Goal: Information Seeking & Learning: Learn about a topic

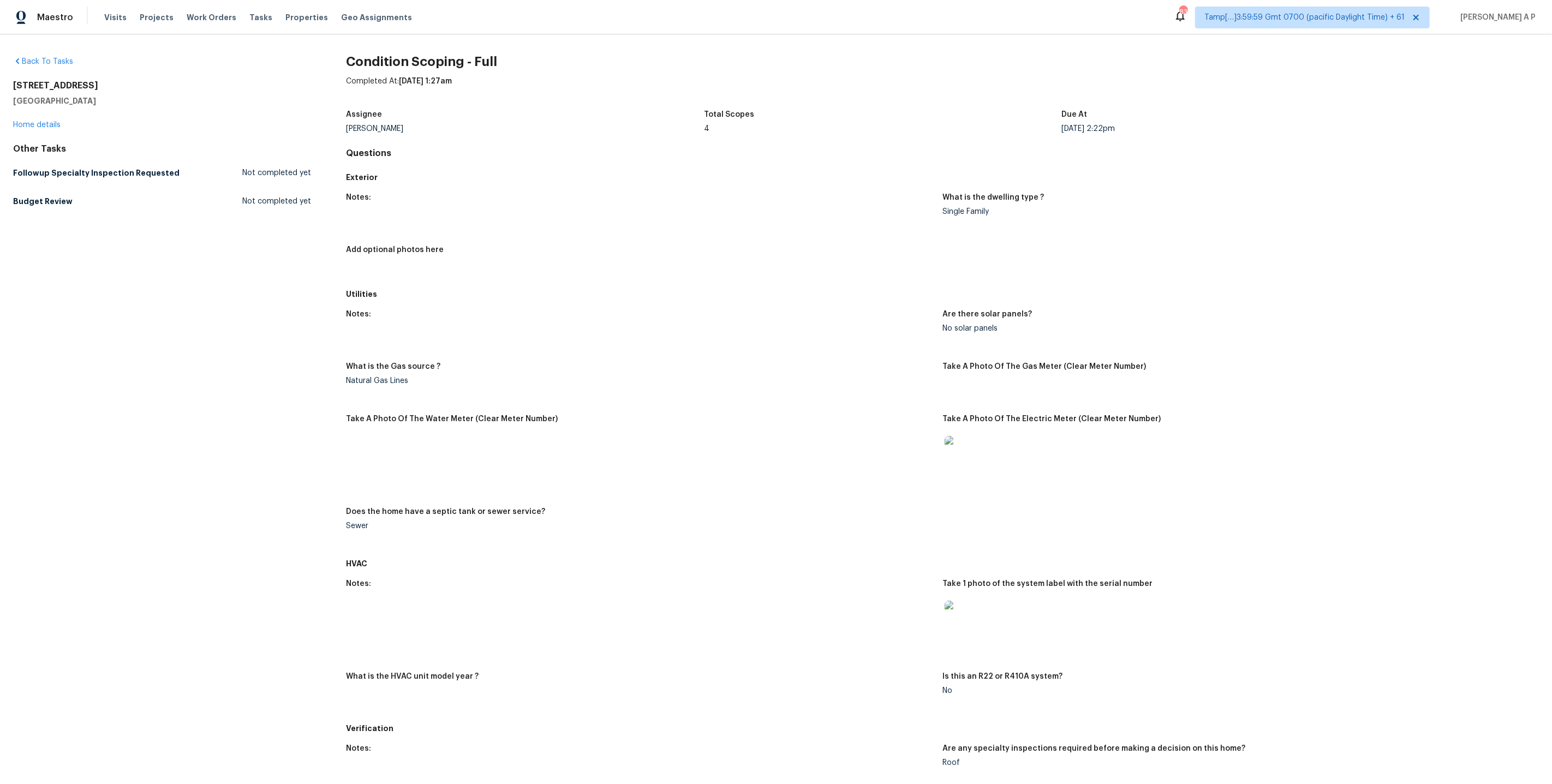
scroll to position [893, 0]
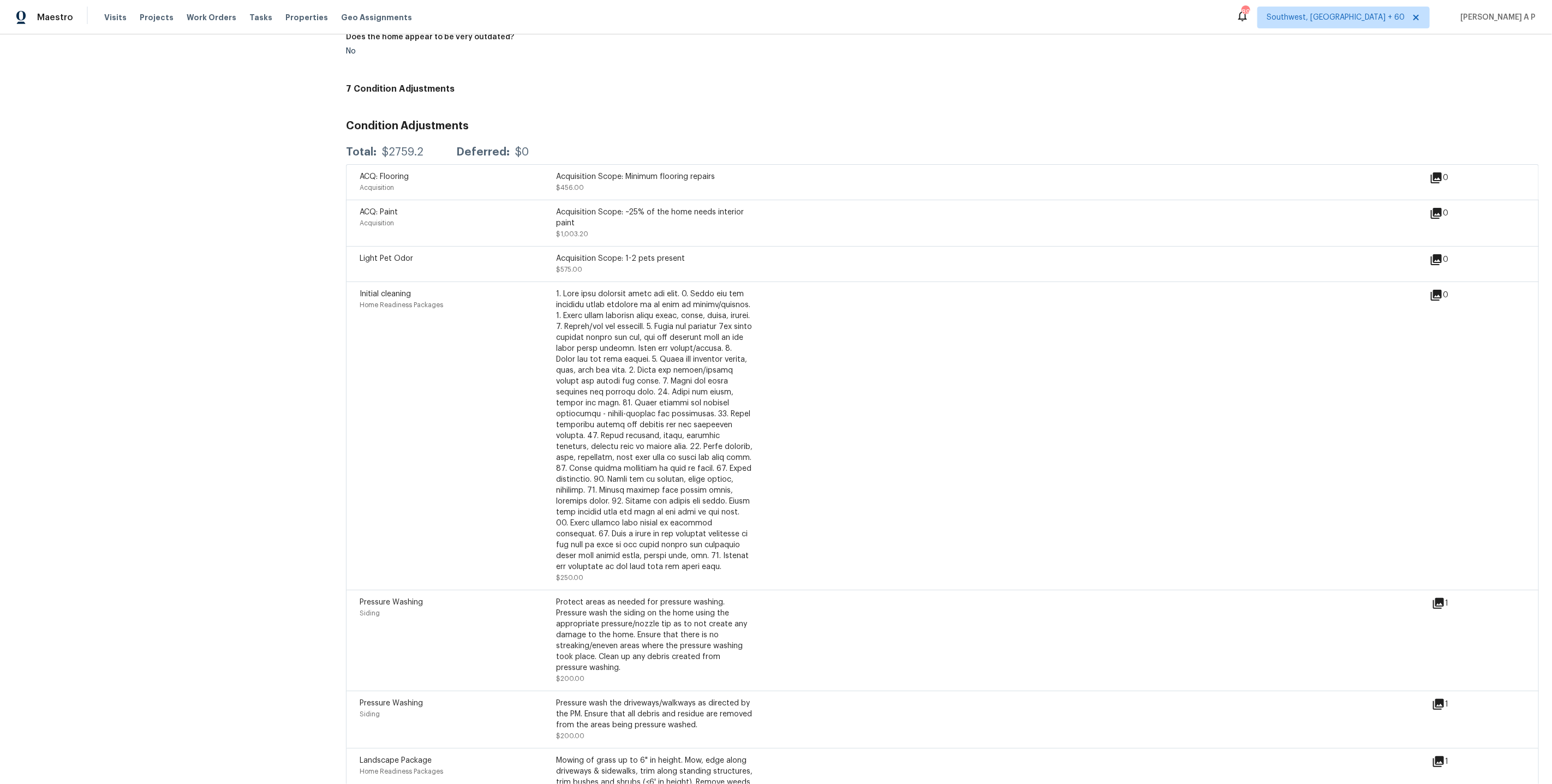
scroll to position [1321, 0]
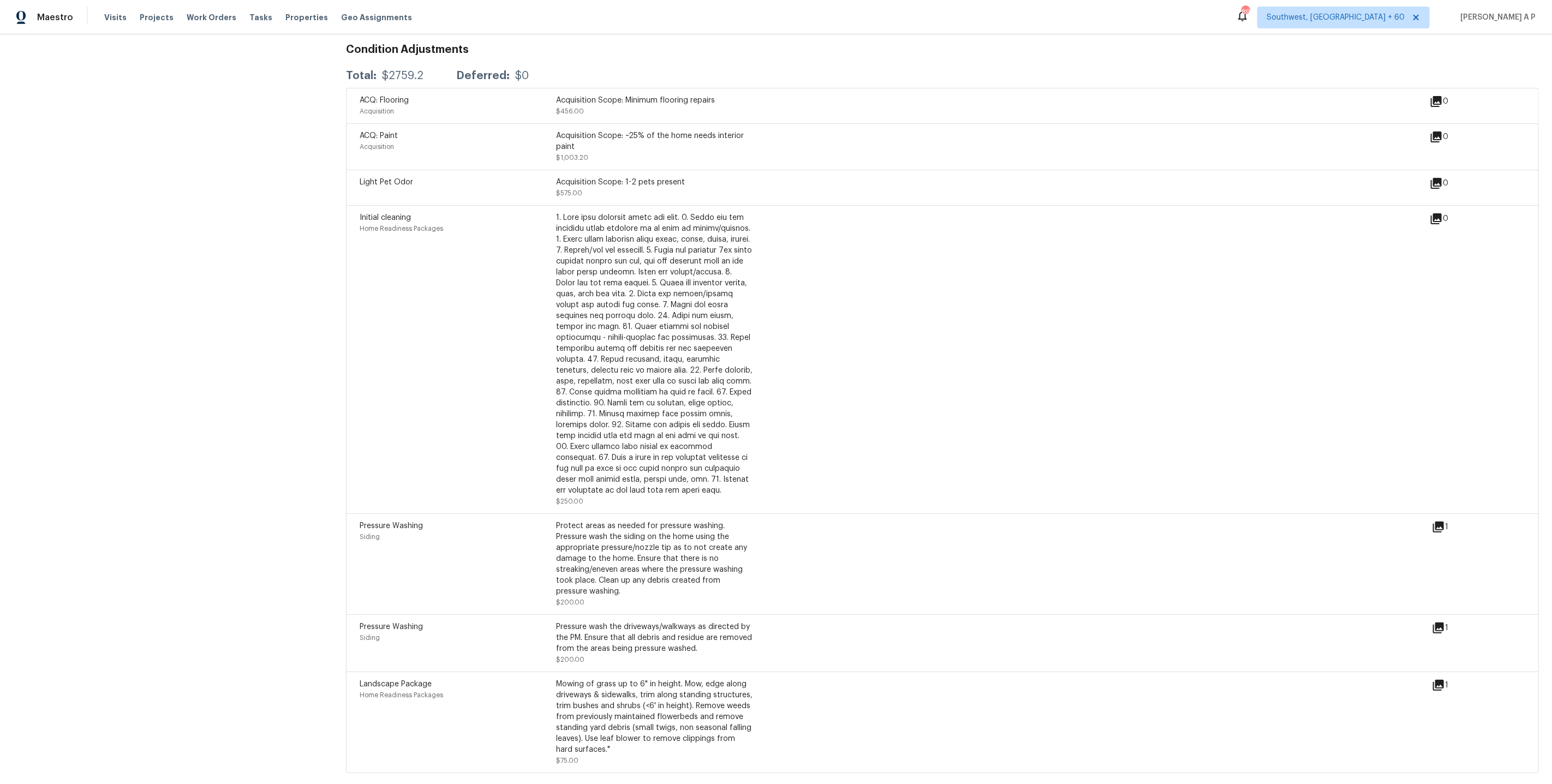
click at [1023, 254] on div "Initial cleaning Home Readiness Packages $250.00" at bounding box center [894, 359] width 1070 height 294
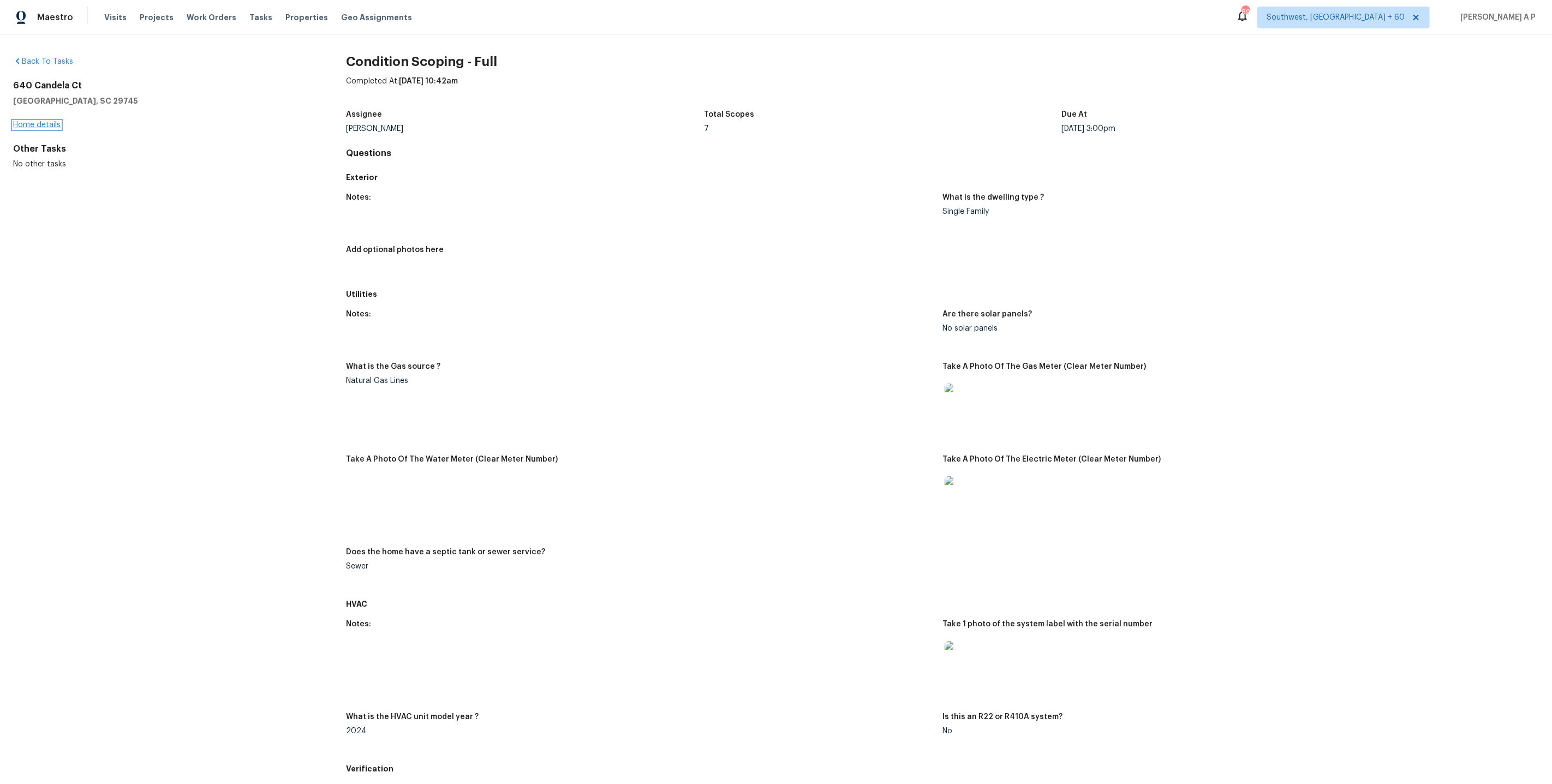
click at [57, 121] on link "Home details" at bounding box center [36, 124] width 48 height 7
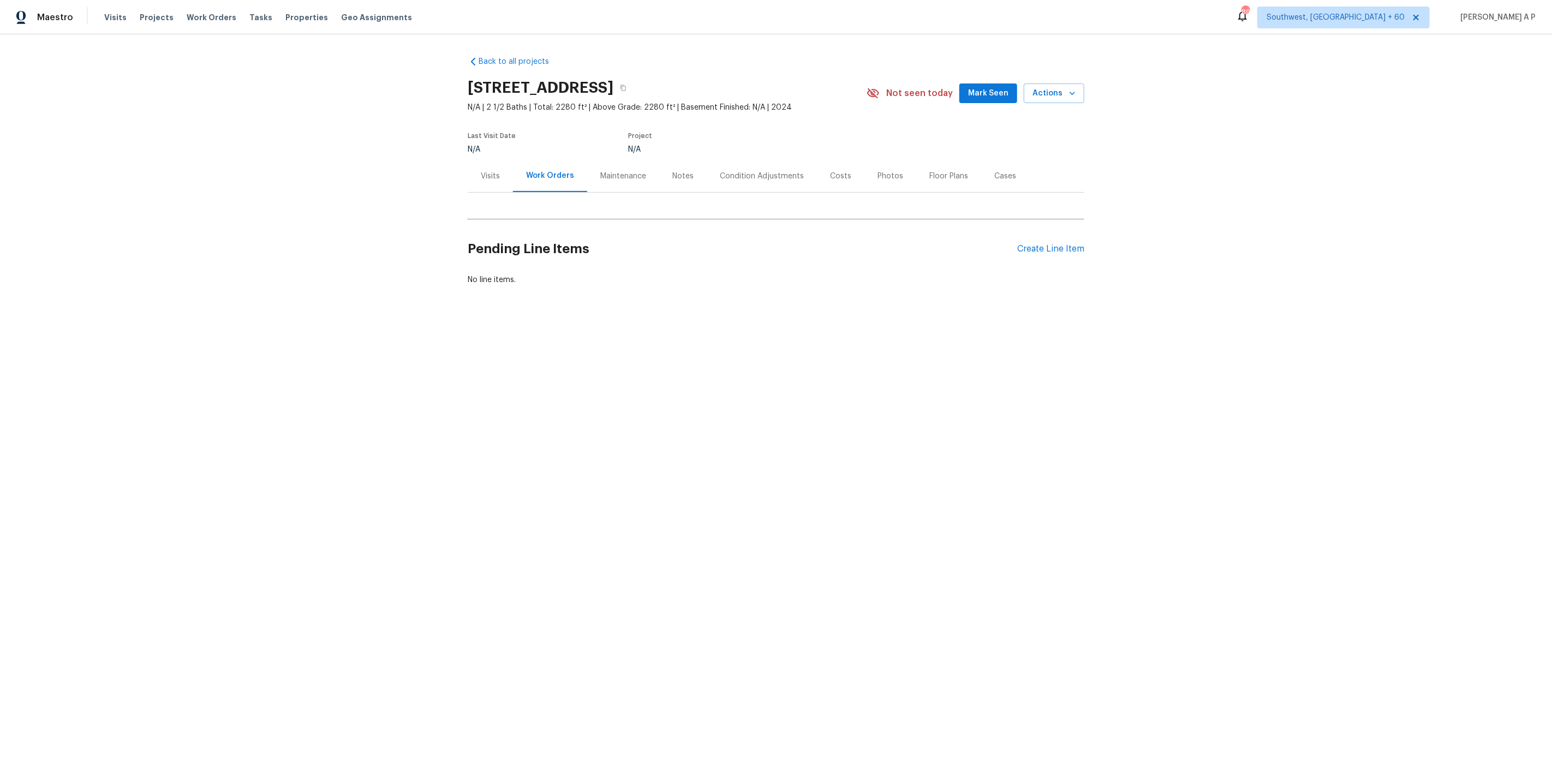
click at [768, 180] on div "Condition Adjustments" at bounding box center [762, 175] width 84 height 11
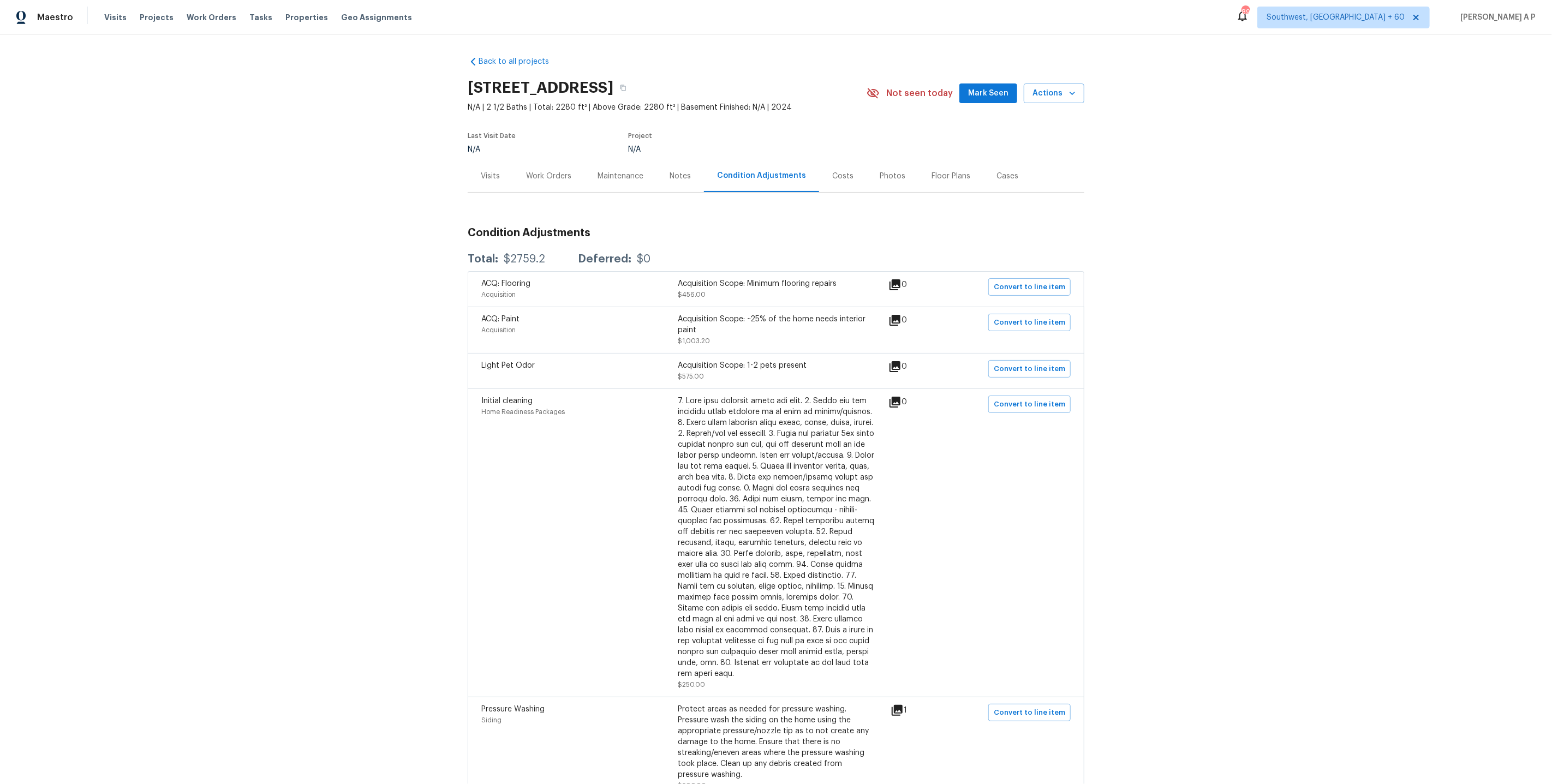
click at [1175, 324] on div "Back to all projects 640 Candela Ct, York, SC 29745 N/A | 2 1/2 Baths | Total: …" at bounding box center [776, 409] width 1552 height 749
click at [1115, 279] on div "Back to all projects 640 Candela Ct, York, SC 29745 N/A | 2 1/2 Baths | Total: …" at bounding box center [776, 409] width 1552 height 749
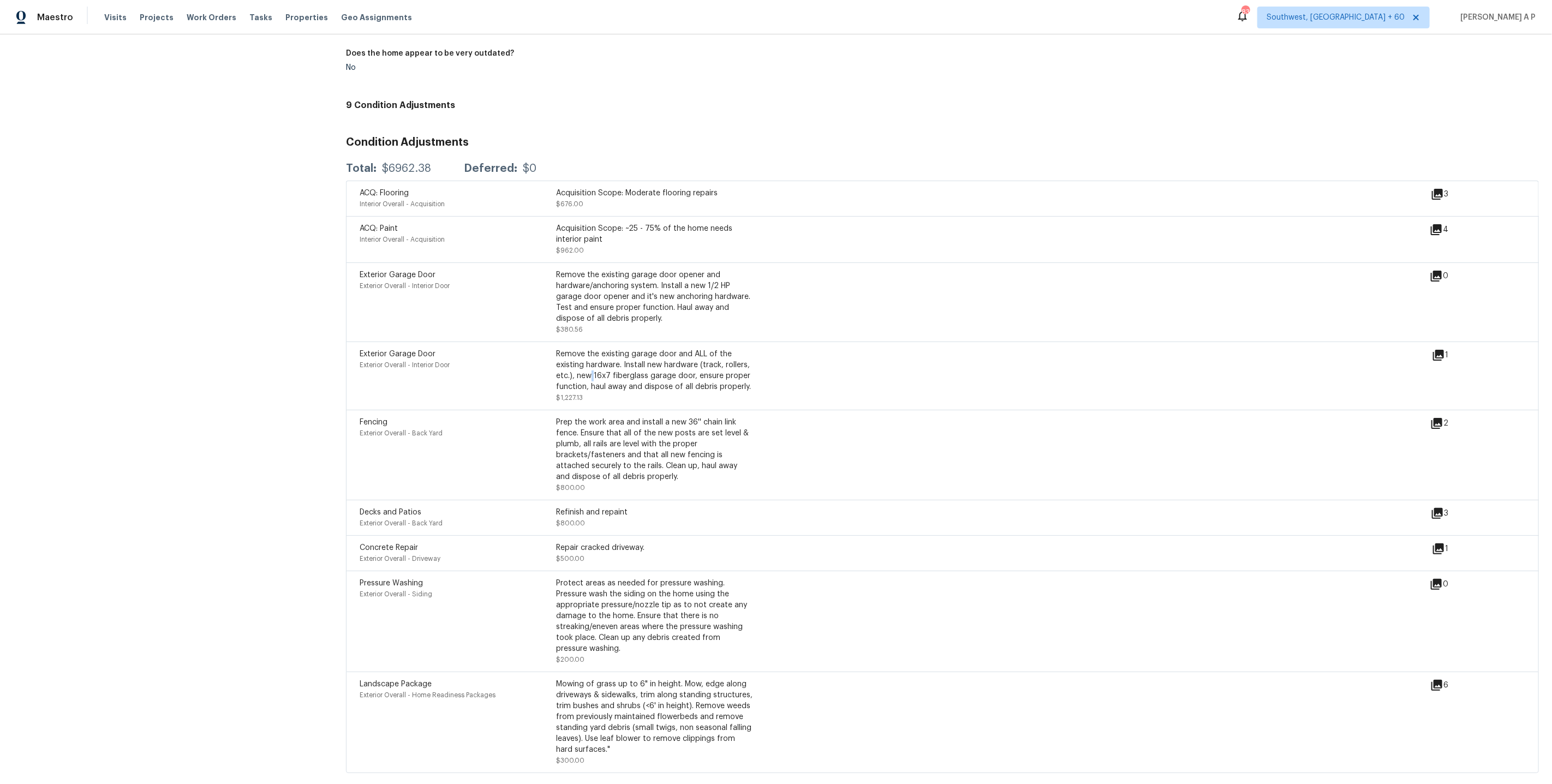
scroll to position [1294, 0]
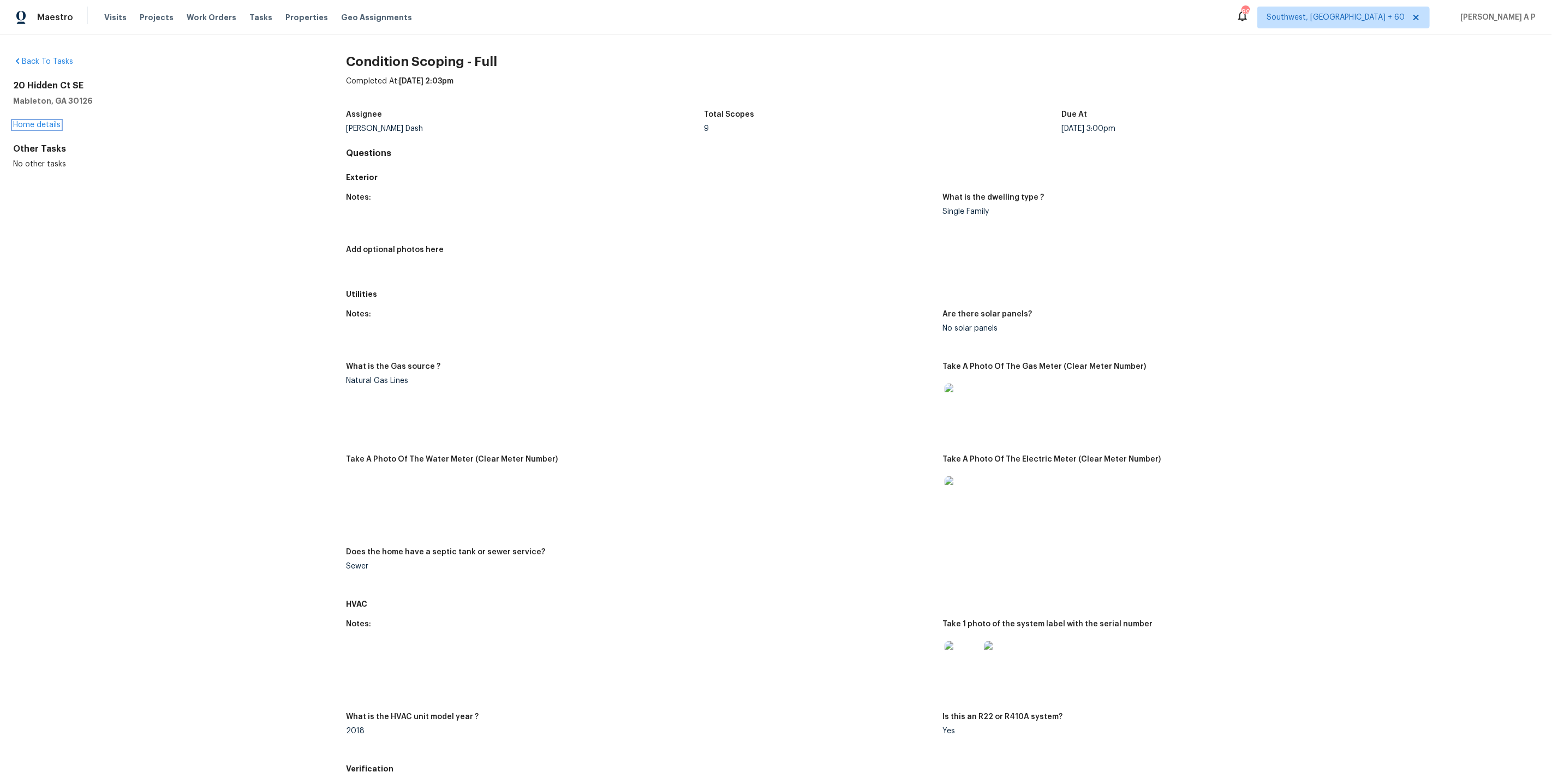
click at [36, 124] on link "Home details" at bounding box center [36, 124] width 48 height 7
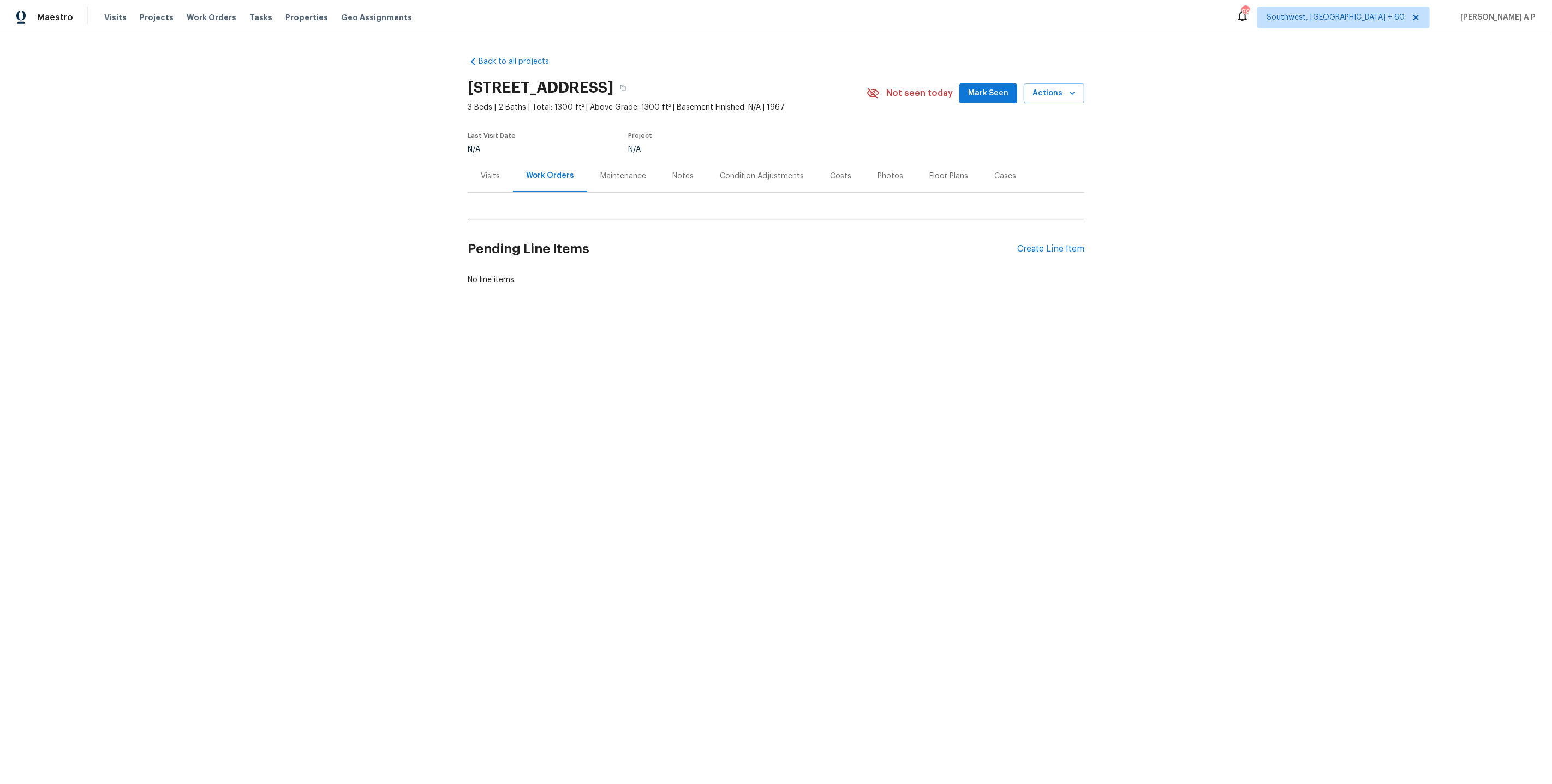
click at [780, 165] on div "Condition Adjustments" at bounding box center [762, 176] width 110 height 32
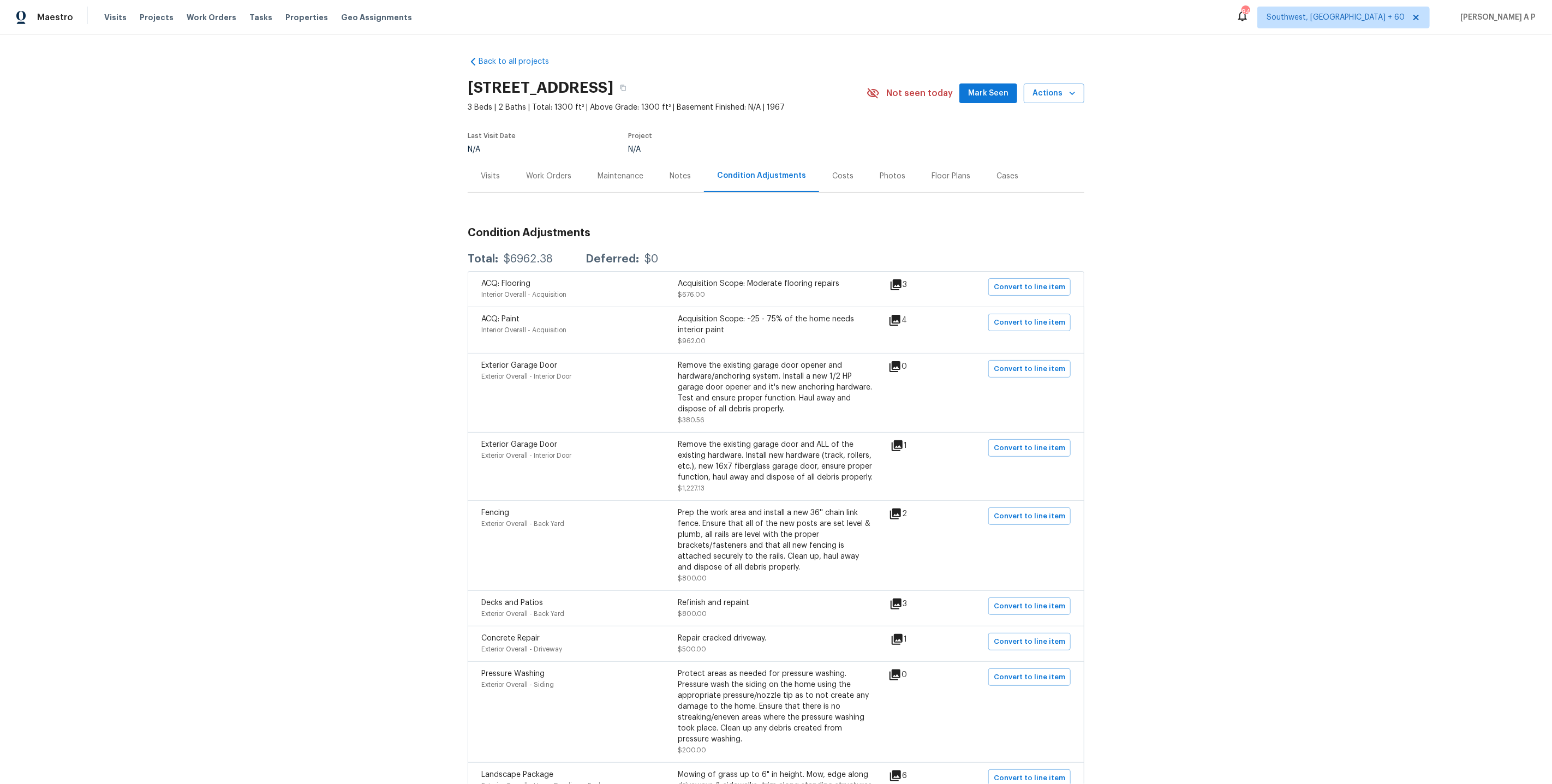
scroll to position [150, 0]
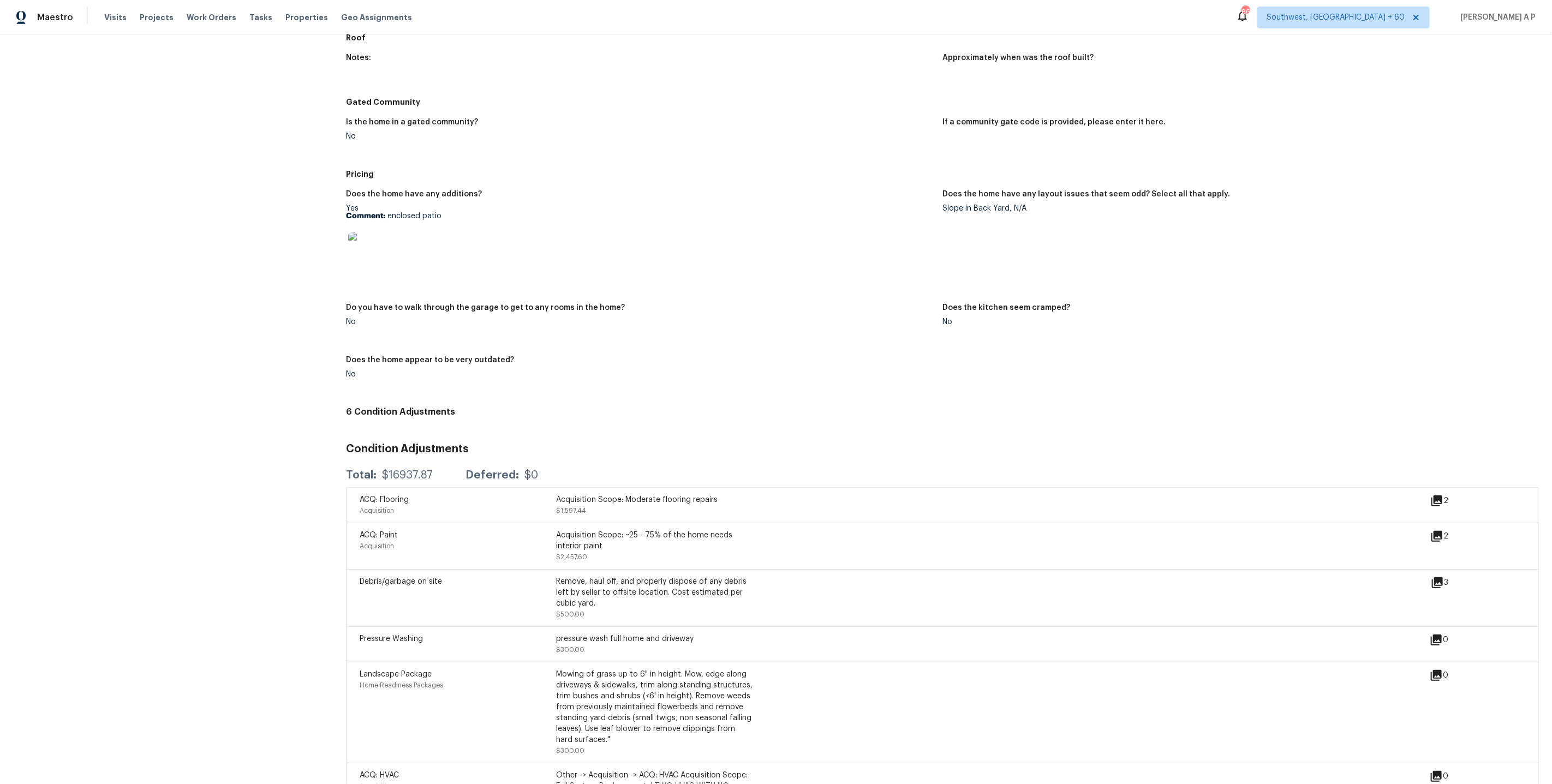
scroll to position [1091, 0]
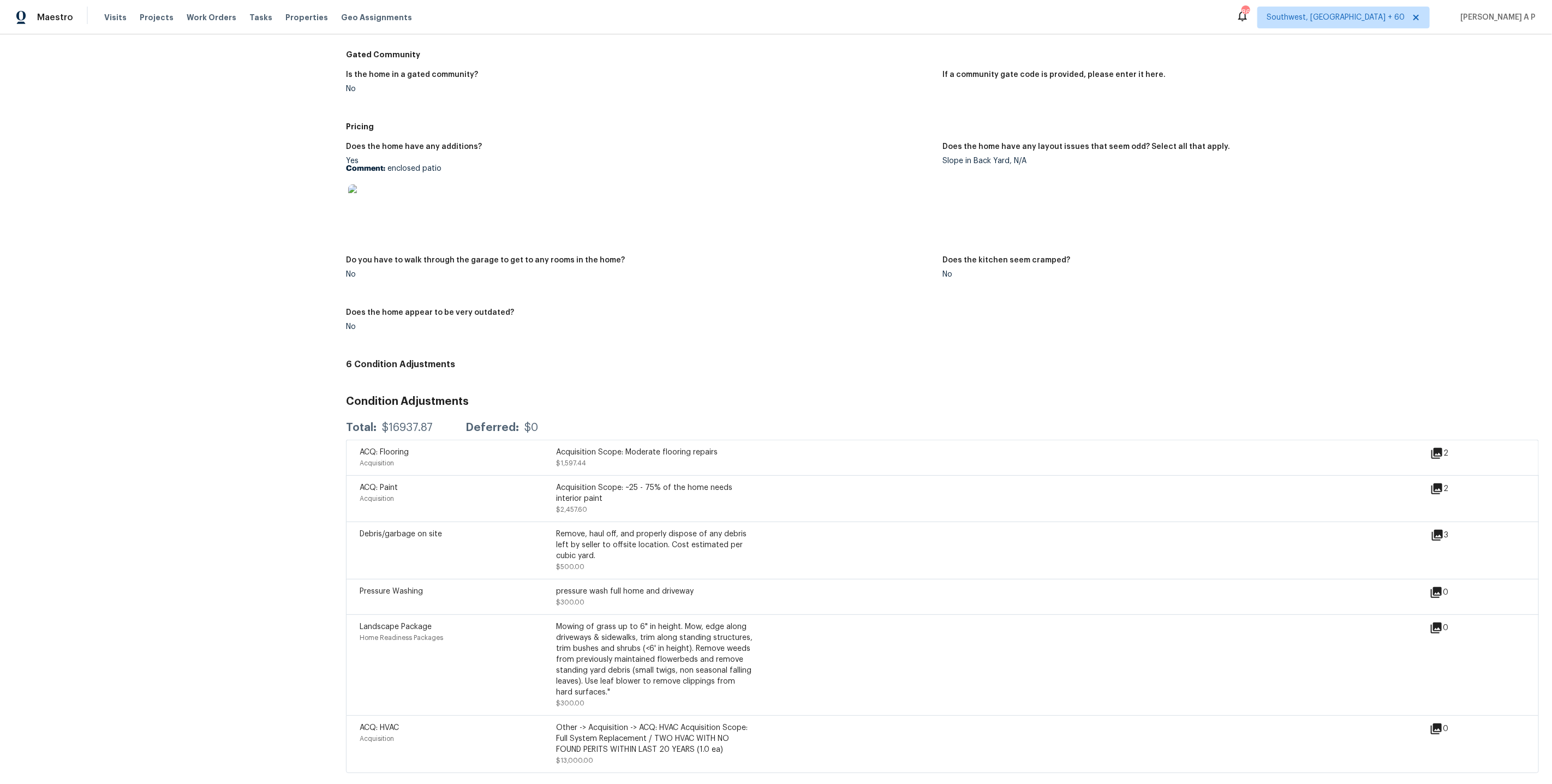
click at [1440, 448] on icon at bounding box center [1436, 453] width 11 height 11
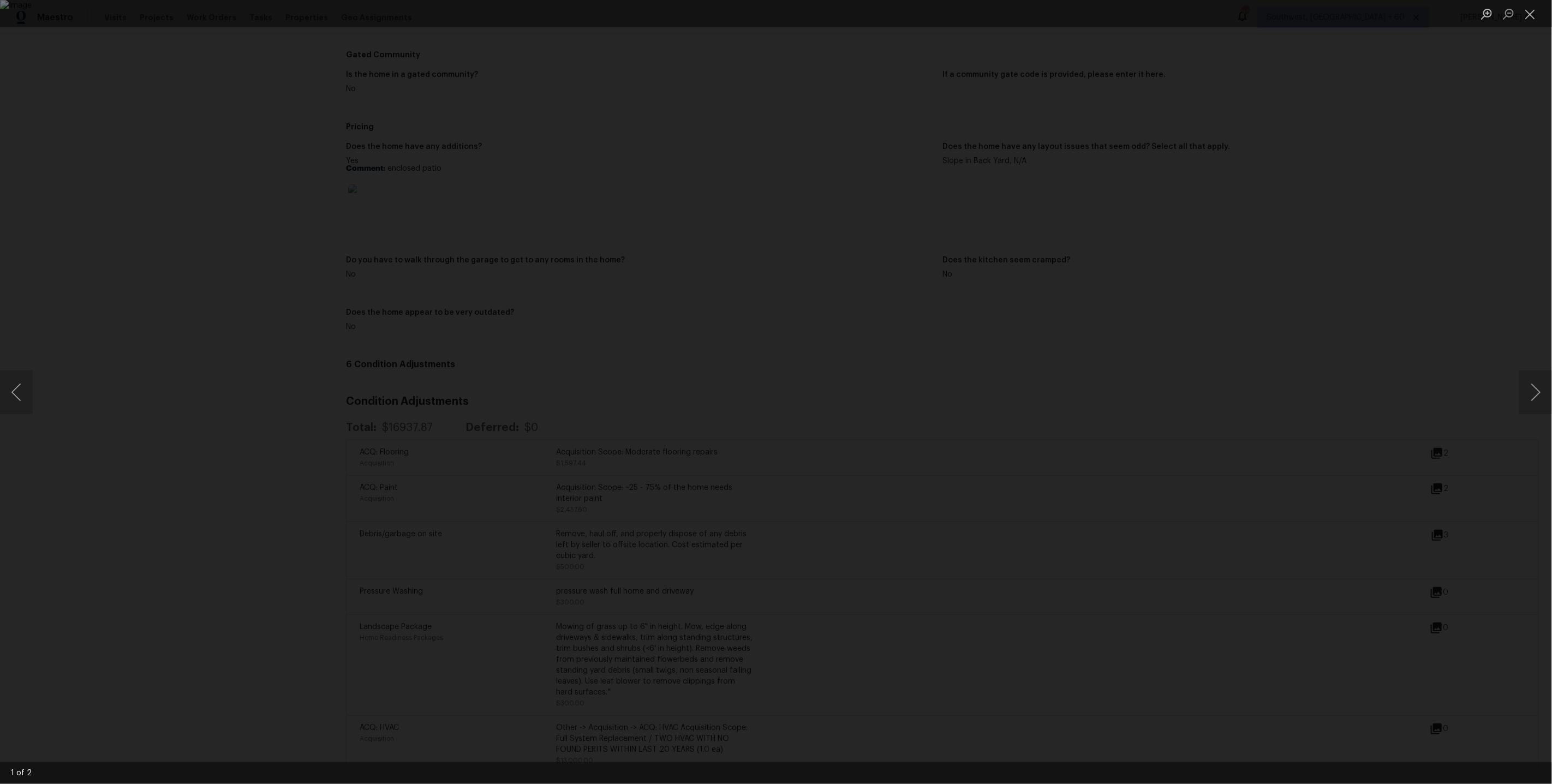
click at [1421, 402] on div "Lightbox" at bounding box center [776, 392] width 1552 height 784
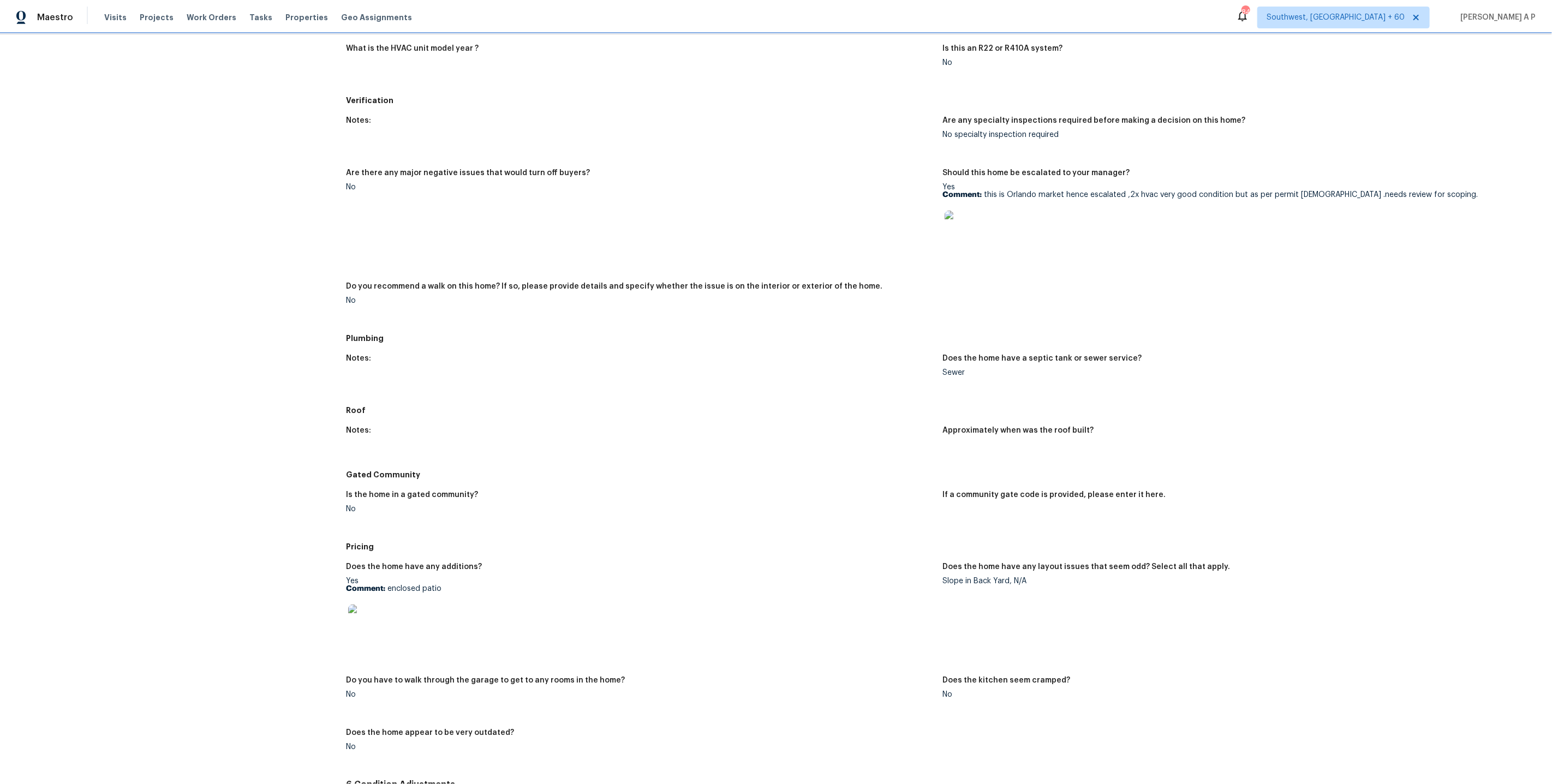
scroll to position [668, 0]
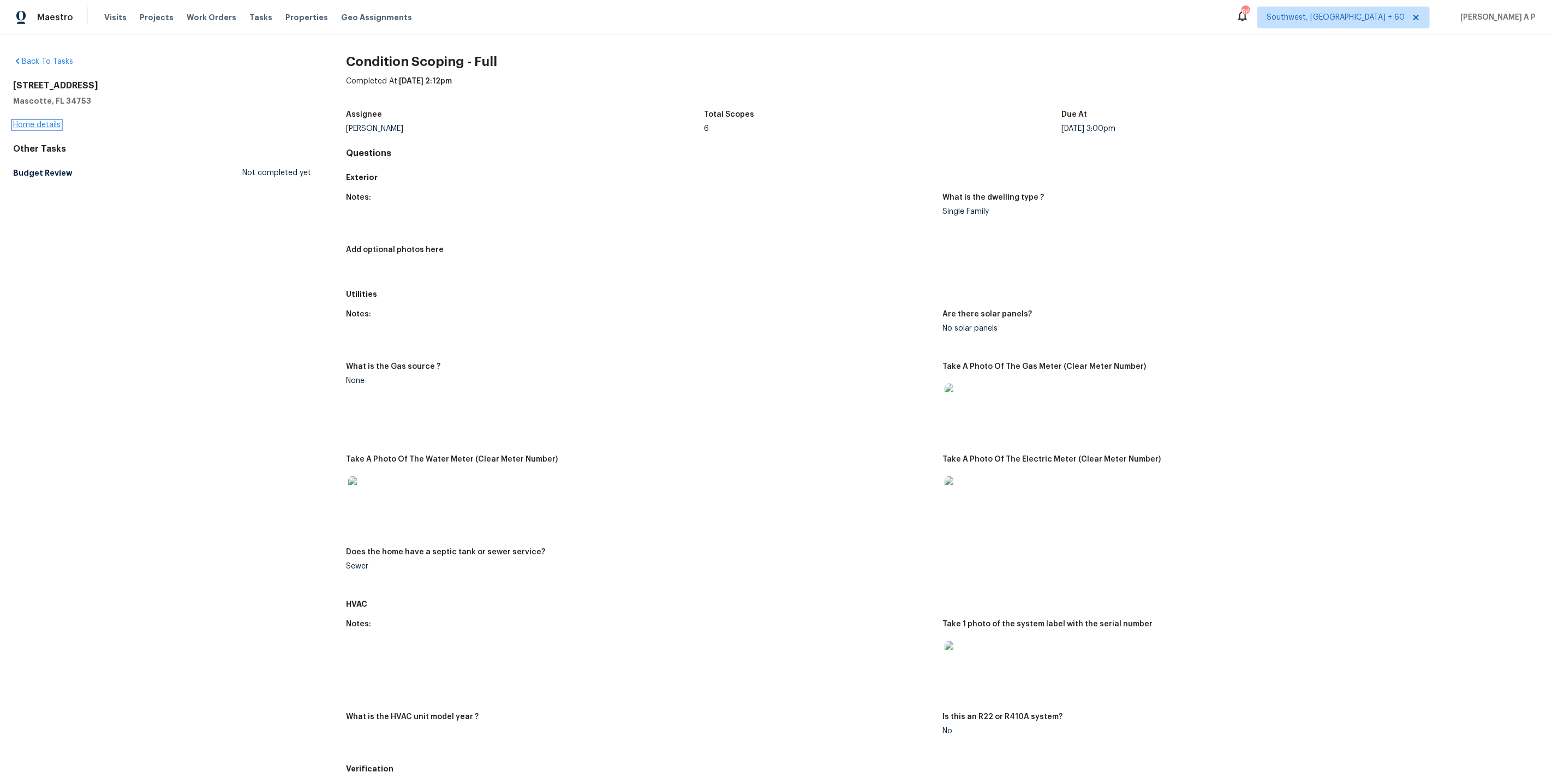
click at [60, 128] on link "Home details" at bounding box center [36, 124] width 48 height 7
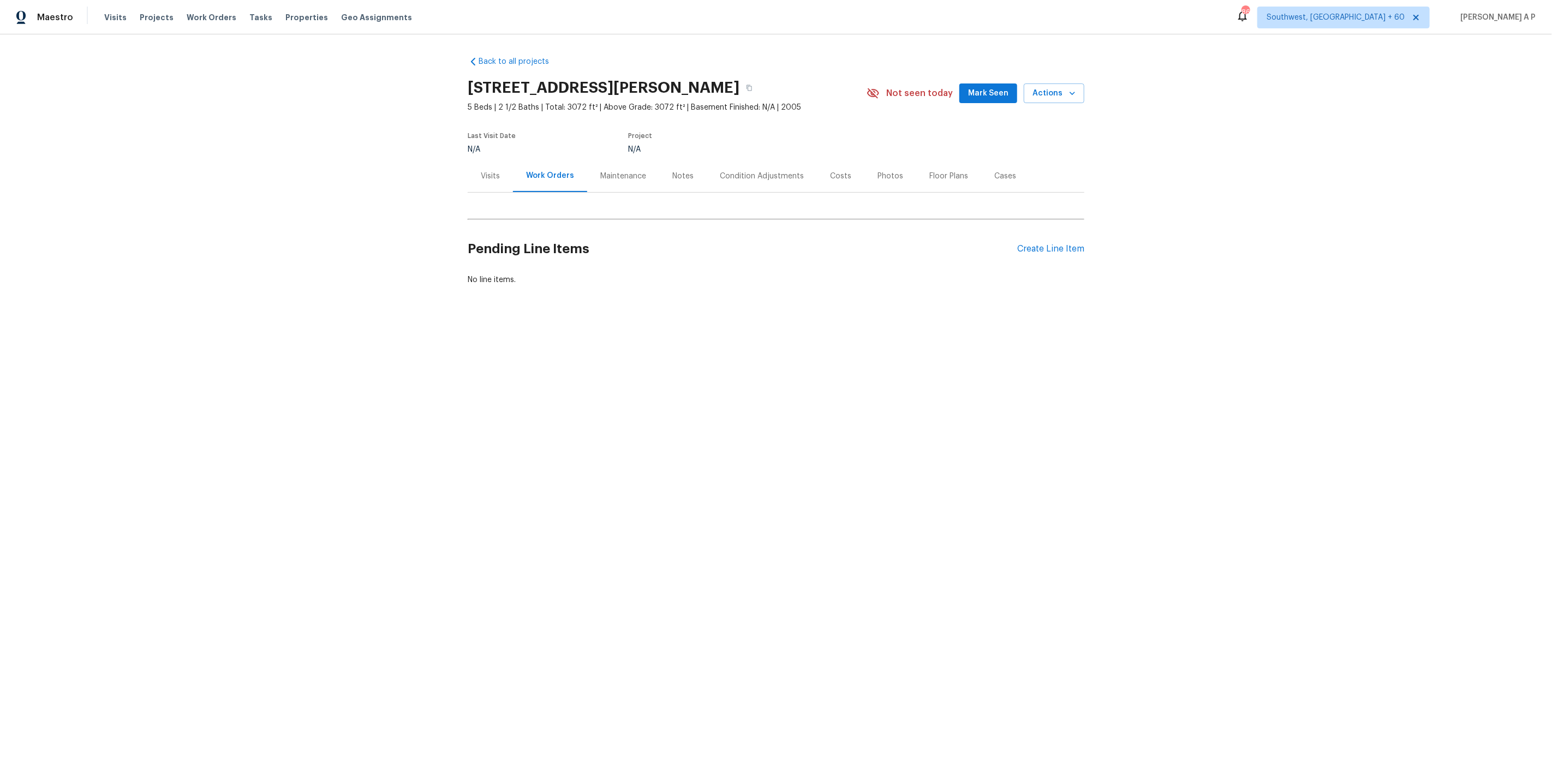
click at [802, 187] on div "Condition Adjustments" at bounding box center [762, 176] width 110 height 32
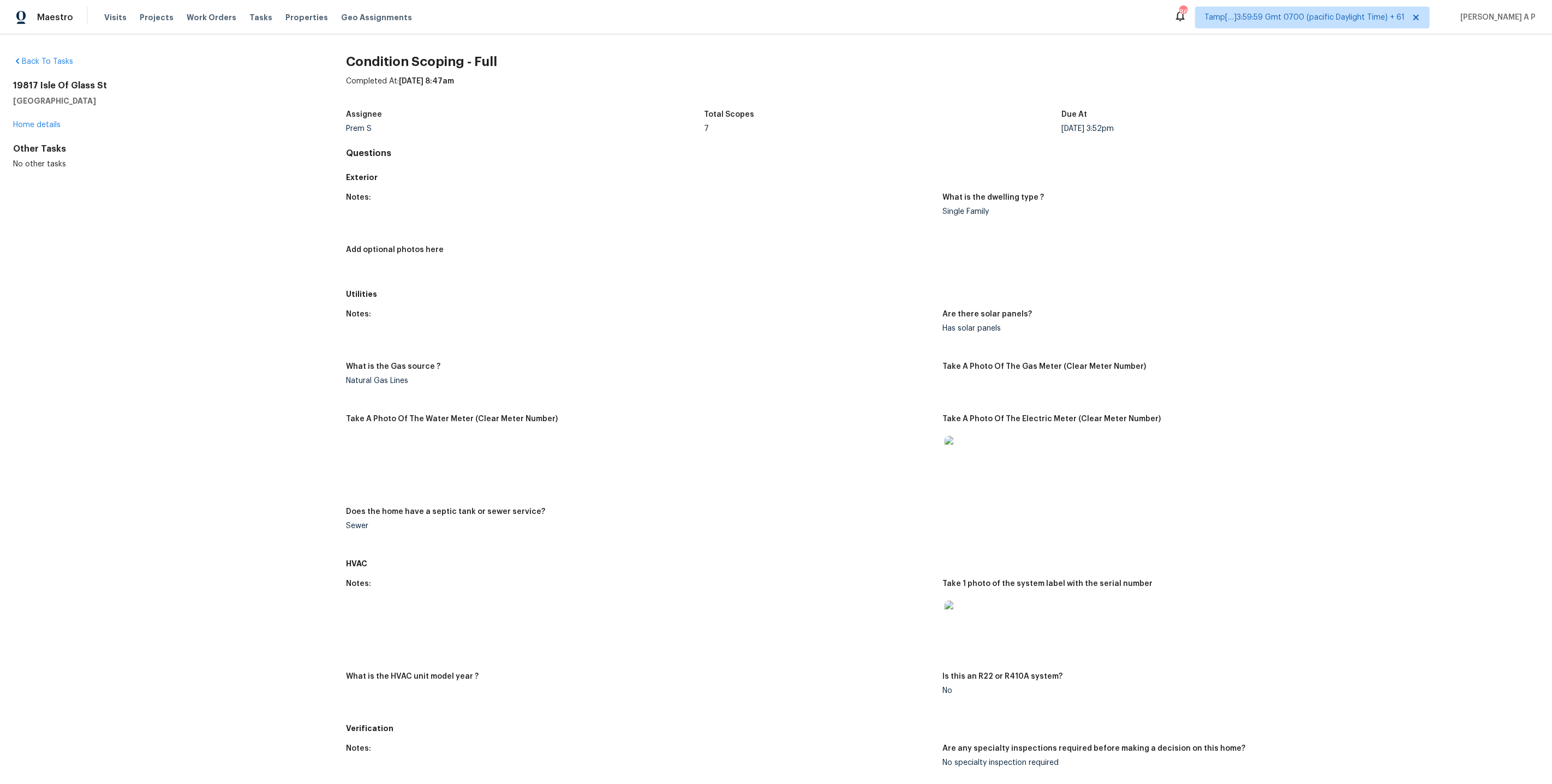
click at [31, 129] on div "19817 Isle Of Glass St Pflugerville, TX 78660 Home details" at bounding box center [162, 105] width 298 height 50
click at [31, 128] on link "Home details" at bounding box center [36, 124] width 48 height 7
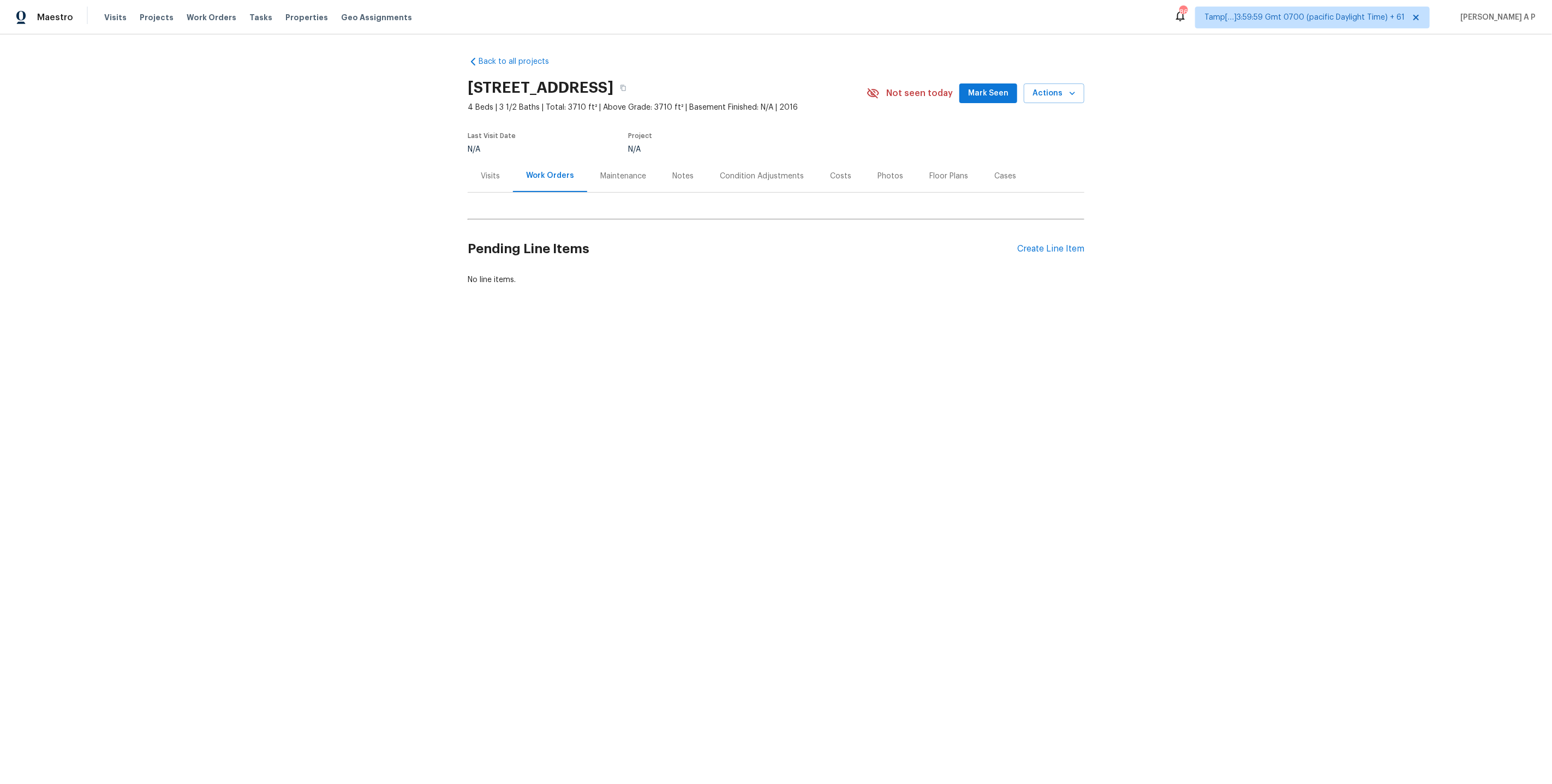
click at [733, 190] on div "Condition Adjustments" at bounding box center [762, 176] width 110 height 32
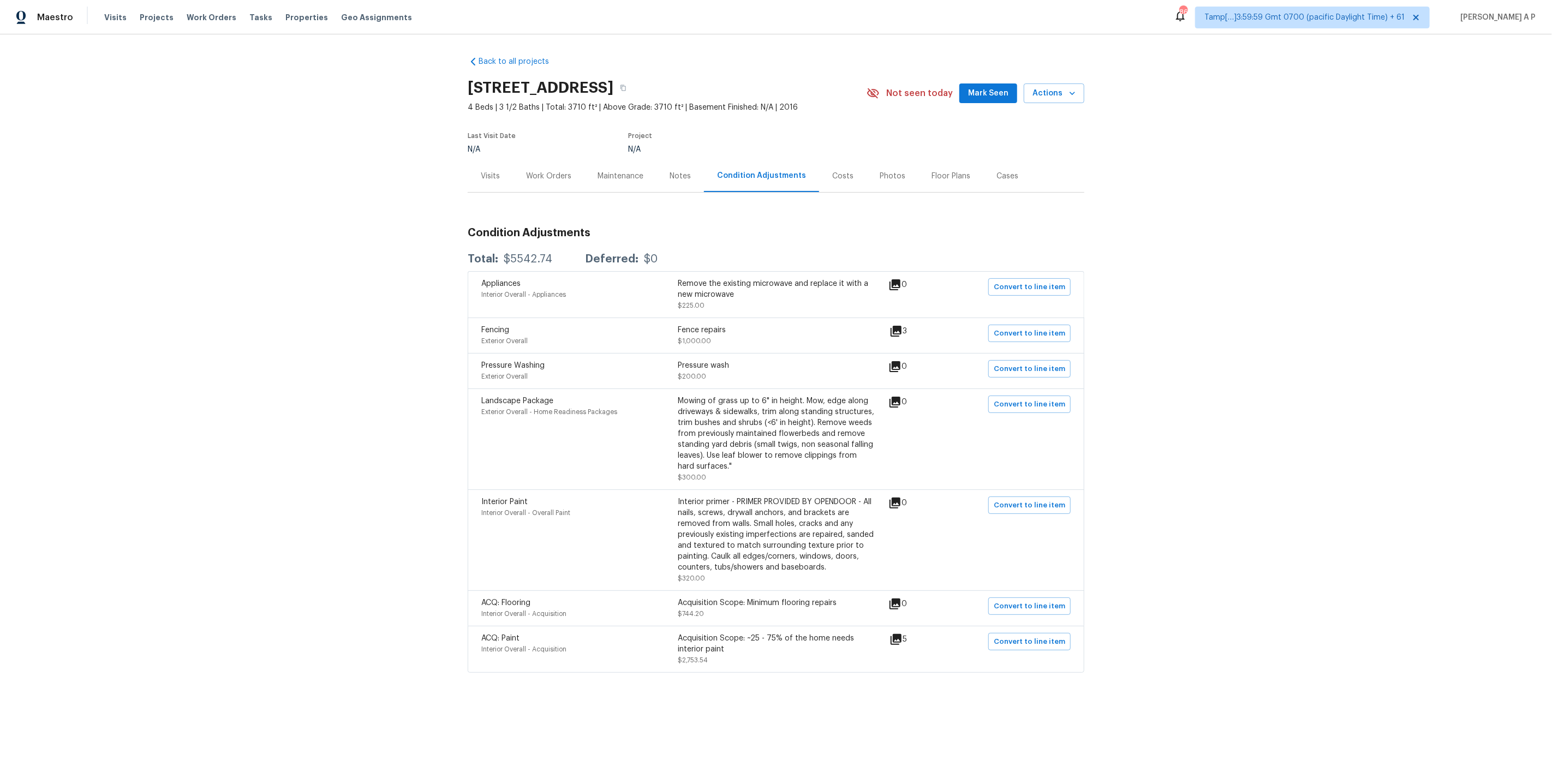
click at [1367, 75] on div "Back to all projects 19817 Isle Of Glass St, Pflugerville, TX 78660 4 Beds | 3 …" at bounding box center [776, 386] width 1552 height 703
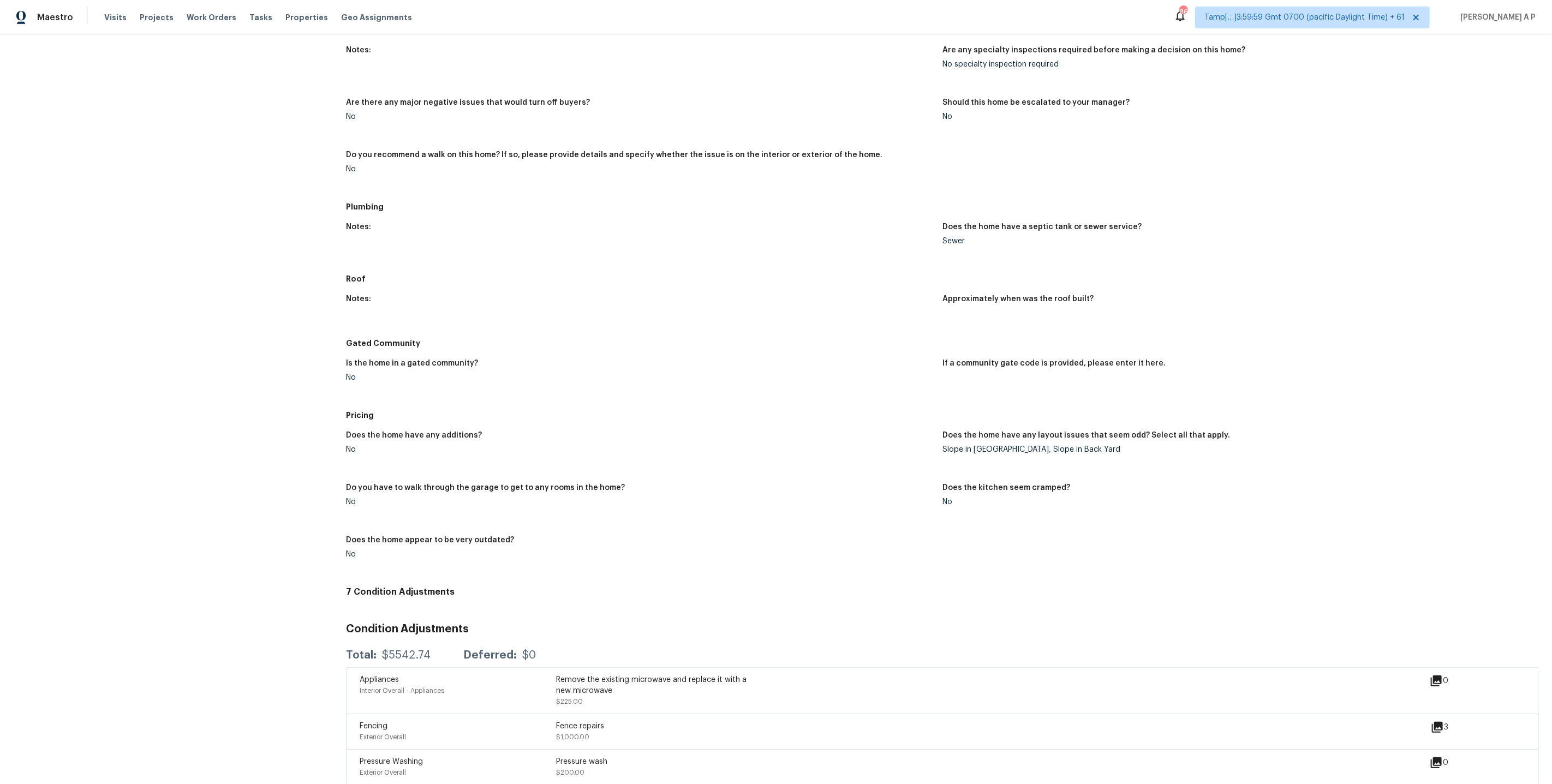
scroll to position [997, 0]
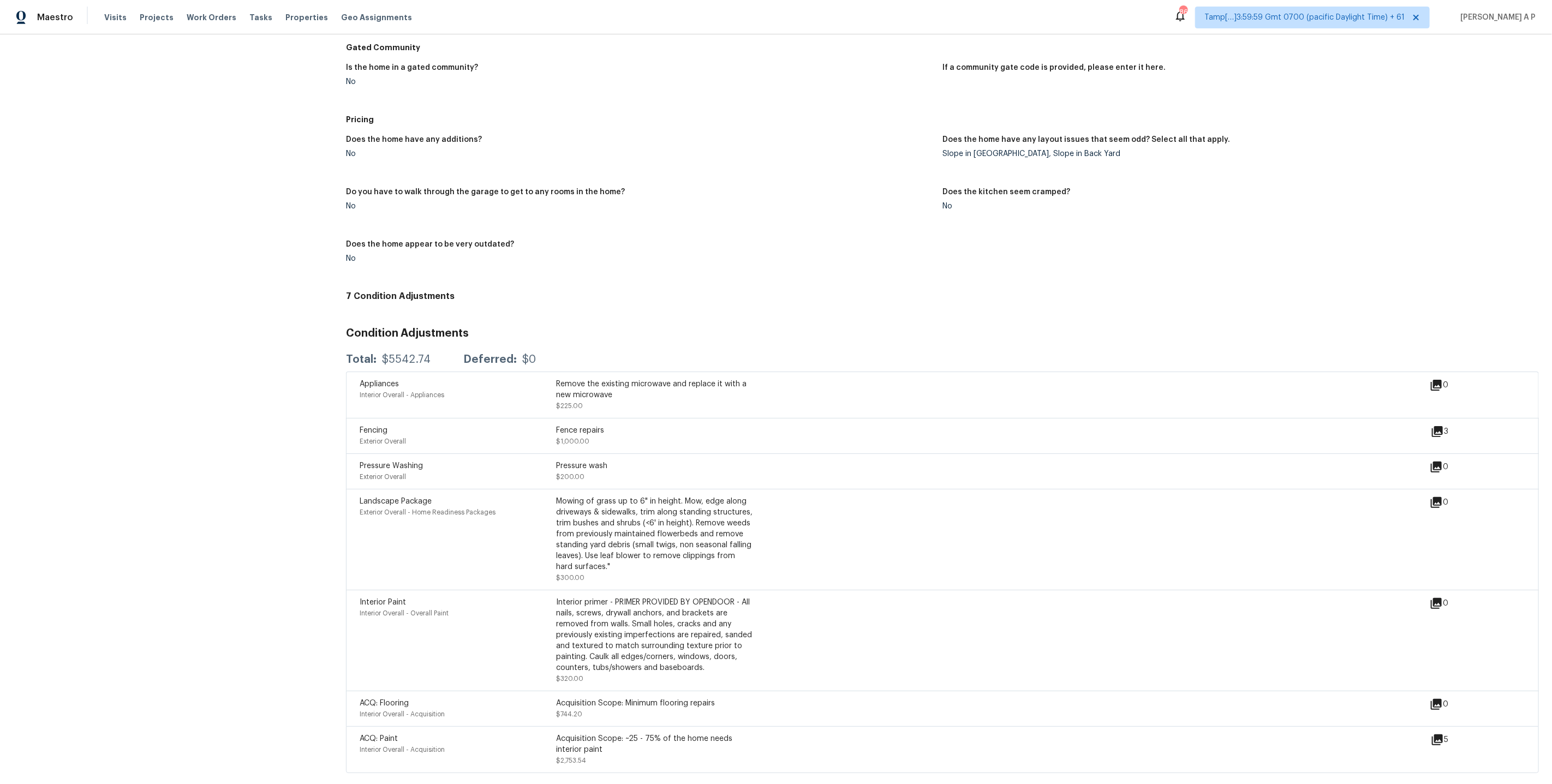
click at [1434, 431] on icon at bounding box center [1437, 431] width 11 height 11
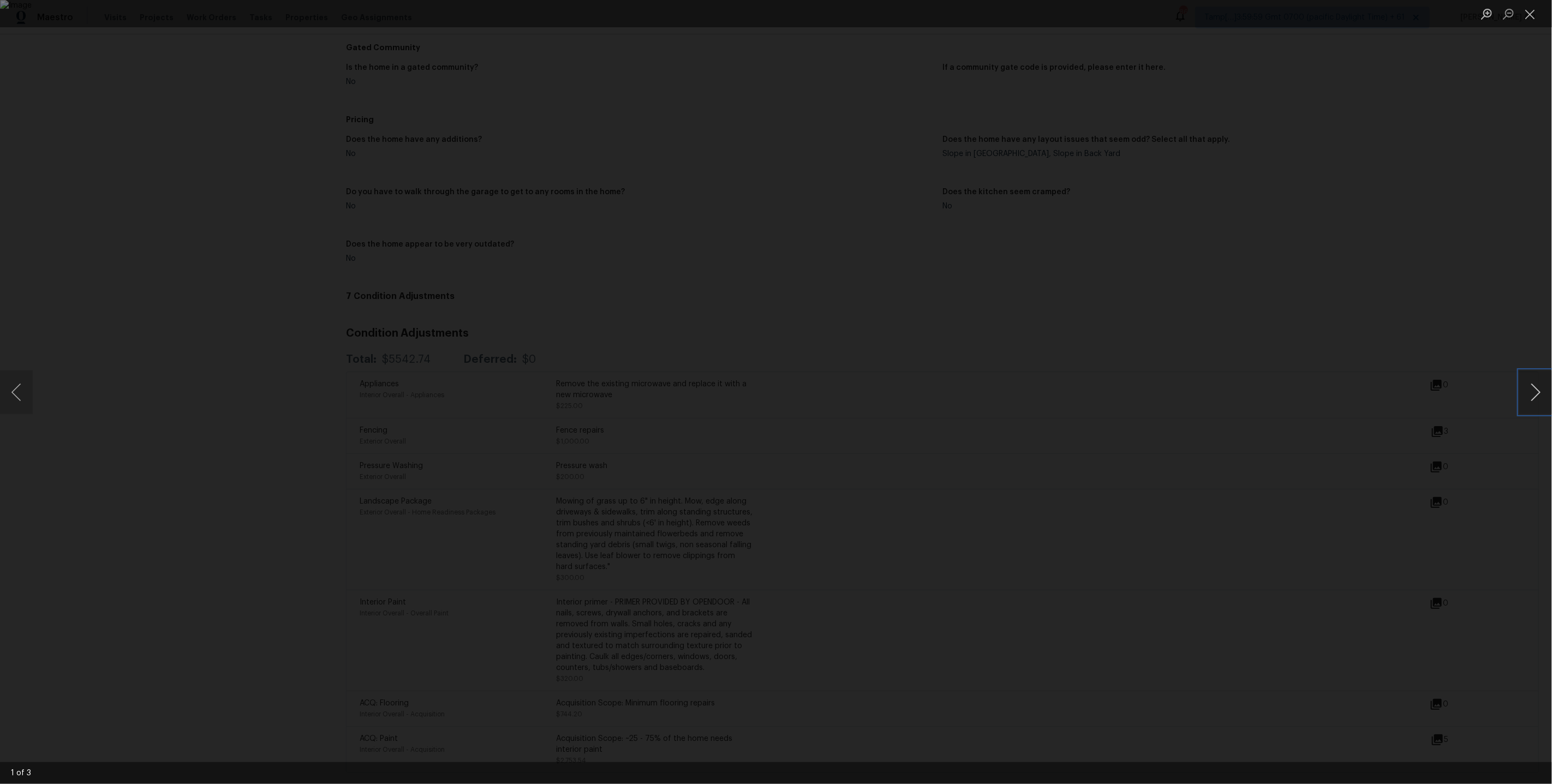
click at [1529, 395] on button "Next image" at bounding box center [1536, 392] width 32 height 44
click at [1397, 460] on div "Lightbox" at bounding box center [776, 392] width 1552 height 784
